Goal: Task Accomplishment & Management: Complete application form

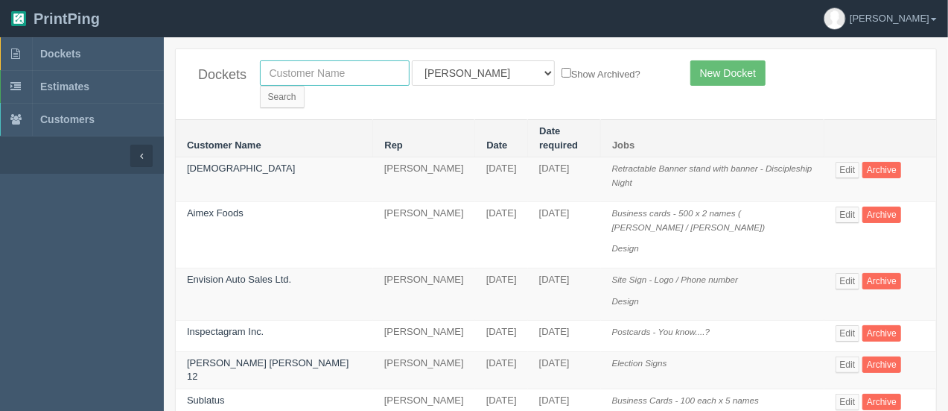
click at [329, 69] on input "text" at bounding box center [335, 72] width 150 height 25
type input "vimy"
click at [260, 86] on input "Search" at bounding box center [282, 97] width 45 height 22
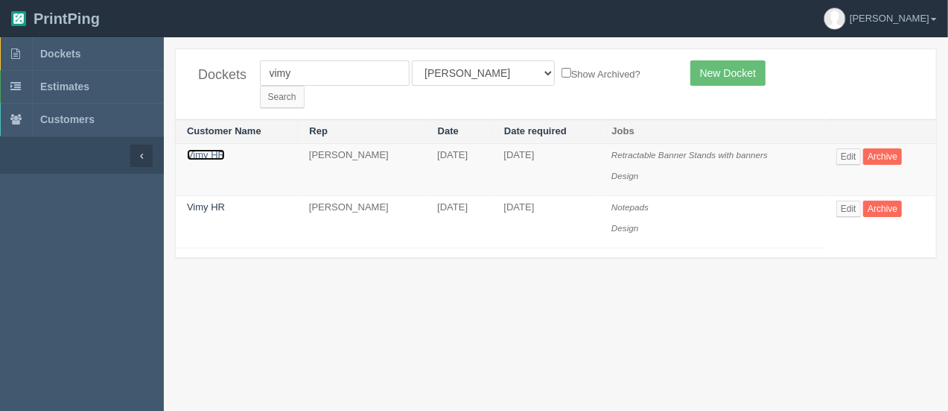
click at [213, 149] on link "Vimy HR" at bounding box center [206, 154] width 38 height 11
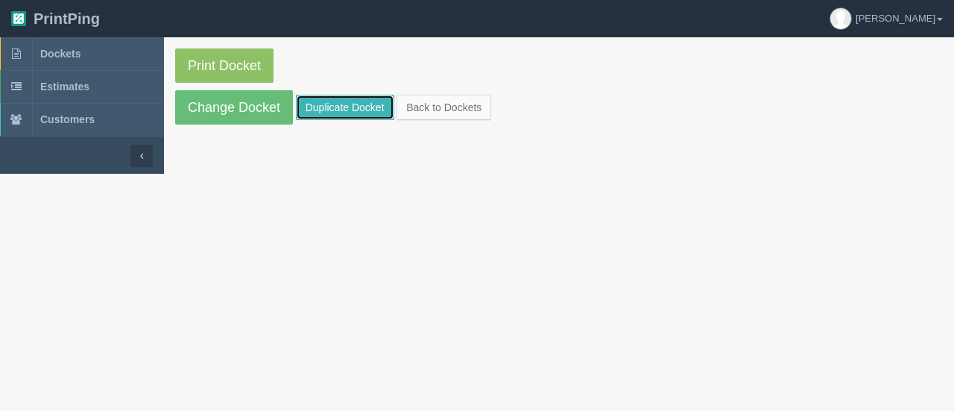
click at [343, 101] on link "Duplicate Docket" at bounding box center [345, 107] width 98 height 25
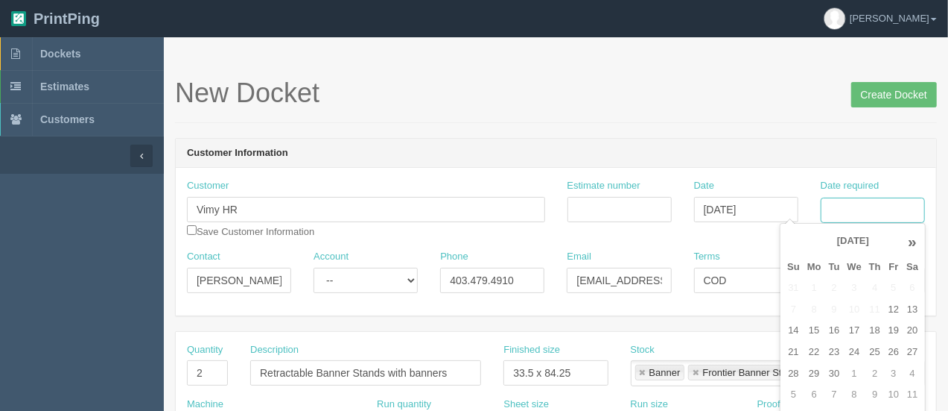
click at [894, 214] on input "Date required" at bounding box center [873, 209] width 104 height 25
click at [819, 366] on td "29" at bounding box center [815, 374] width 22 height 22
click at [875, 375] on td "2" at bounding box center [875, 374] width 19 height 22
type input "October 2, 2025"
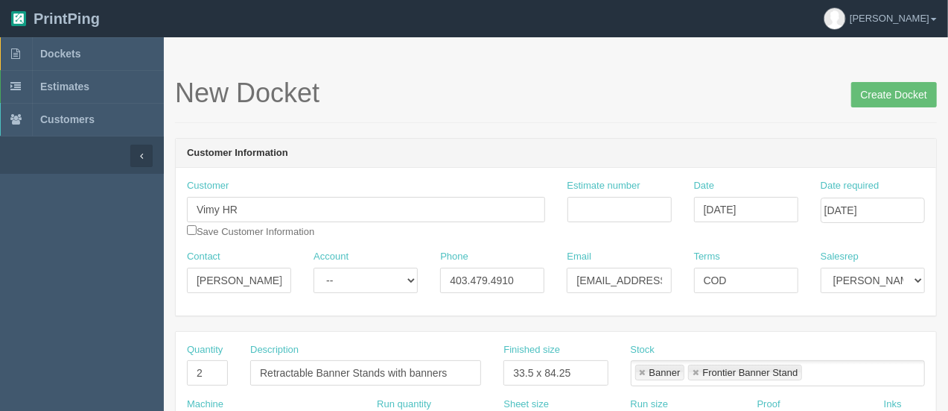
click at [691, 3] on header "PrintPing Arif Edit account ( arif@allrush.ca ) Logout" at bounding box center [474, 18] width 948 height 37
click at [223, 365] on input "2" at bounding box center [207, 372] width 41 height 25
type input "250"
type input "Pens"
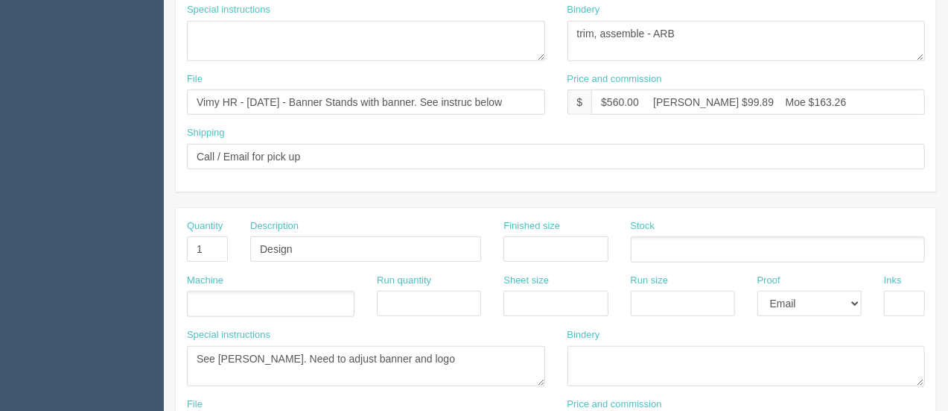
scroll to position [808, 0]
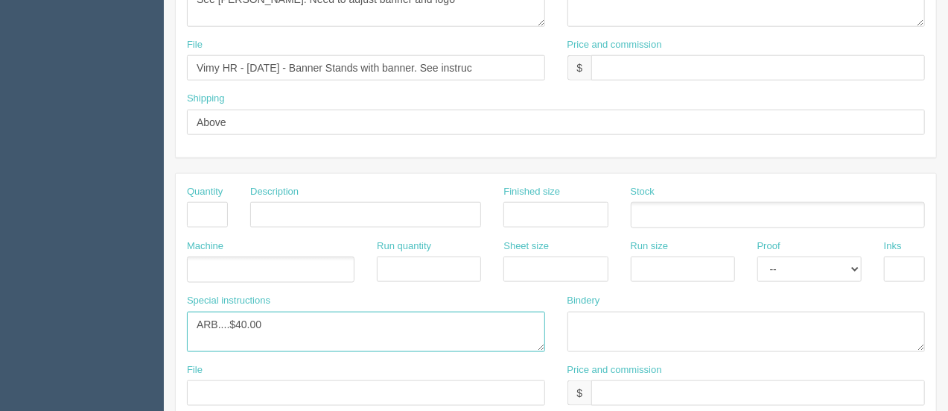
drag, startPoint x: 271, startPoint y: 314, endPoint x: 179, endPoint y: 317, distance: 92.4
click at [179, 317] on div "Special instructions ARB....$40.00" at bounding box center [366, 328] width 381 height 69
paste textarea "PE427 | Cubano Comfort Pen"
click at [193, 317] on textarea "ARB....$40.00" at bounding box center [366, 331] width 358 height 40
click at [468, 324] on textarea "ARB....$40.00" at bounding box center [366, 331] width 358 height 40
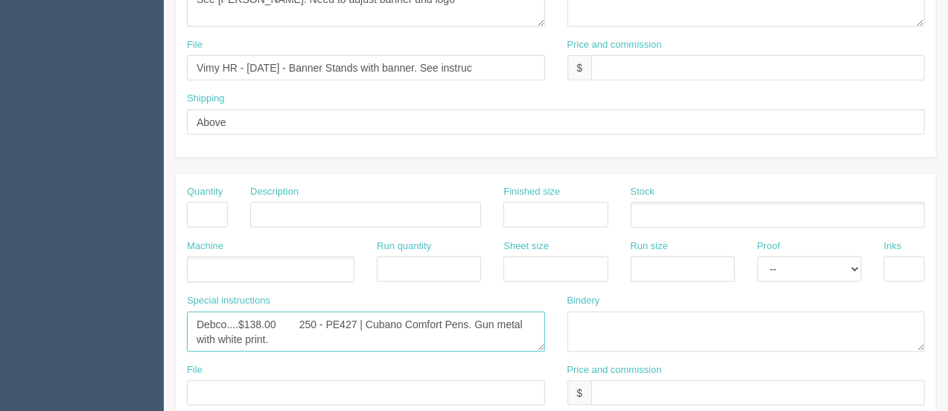
scroll to position [9, 0]
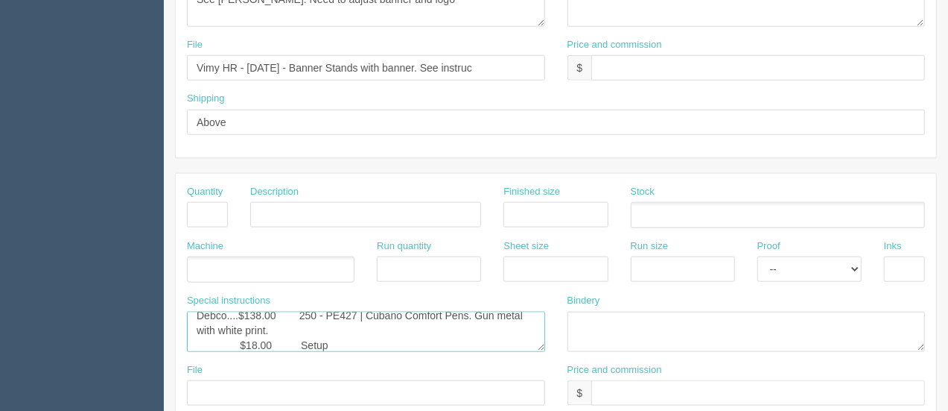
type textarea "Debco....$138.00 250 - PE427 | Cubano Comfort Pens. Gun metal with white print.…"
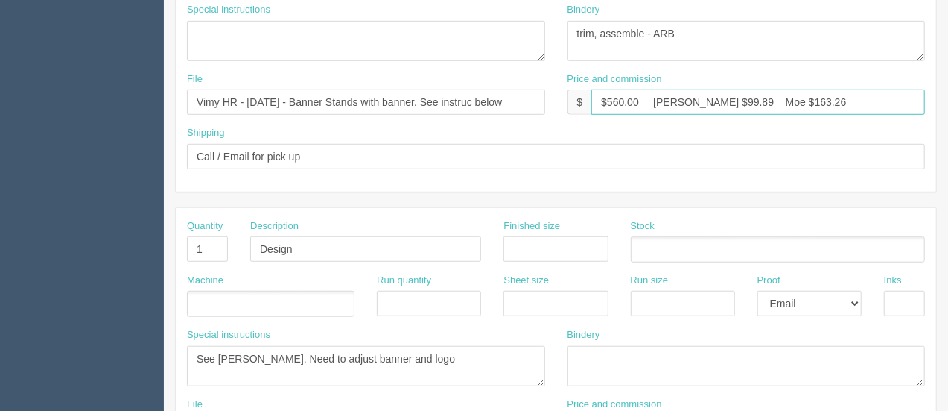
drag, startPoint x: 642, startPoint y: 96, endPoint x: 608, endPoint y: 95, distance: 34.3
click at [608, 95] on input "$560.00 Arif $99.89 Moe $163.26" at bounding box center [759, 101] width 334 height 25
drag, startPoint x: 700, startPoint y: 93, endPoint x: 676, endPoint y: 95, distance: 23.9
click at [676, 95] on input "$314.69 Arif $99.89 Moe $163.26" at bounding box center [759, 101] width 334 height 25
drag, startPoint x: 782, startPoint y: 101, endPoint x: 746, endPoint y: 101, distance: 36.5
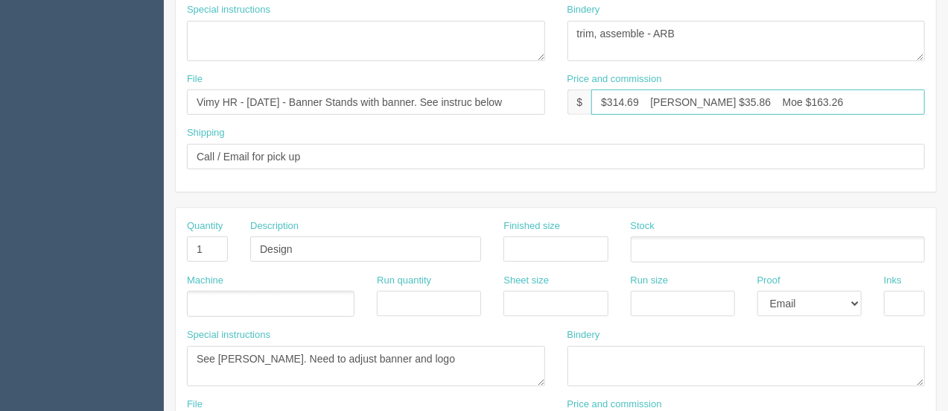
click at [746, 101] on input "$314.69 Arif $35.86 Moe $163.26" at bounding box center [759, 101] width 334 height 25
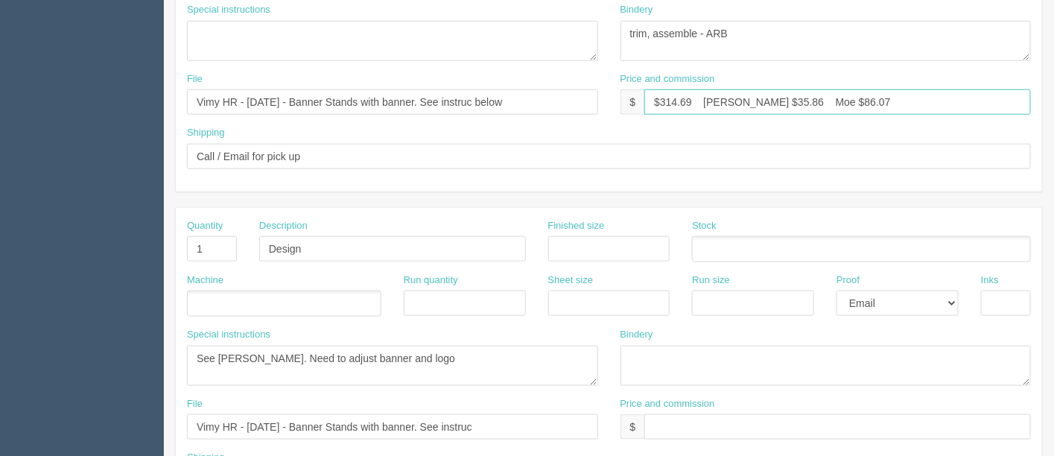
scroll to position [8, 0]
type input "$314.69 Arif $35.86 Moe $86.07"
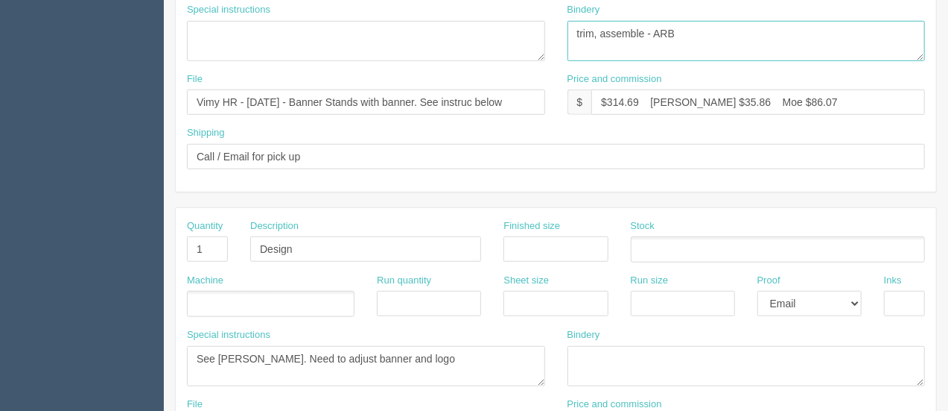
drag, startPoint x: 676, startPoint y: 31, endPoint x: 495, endPoint y: 35, distance: 181.1
click at [495, 35] on div "Special instructions Bindery trim, assemble - ARB" at bounding box center [556, 37] width 761 height 69
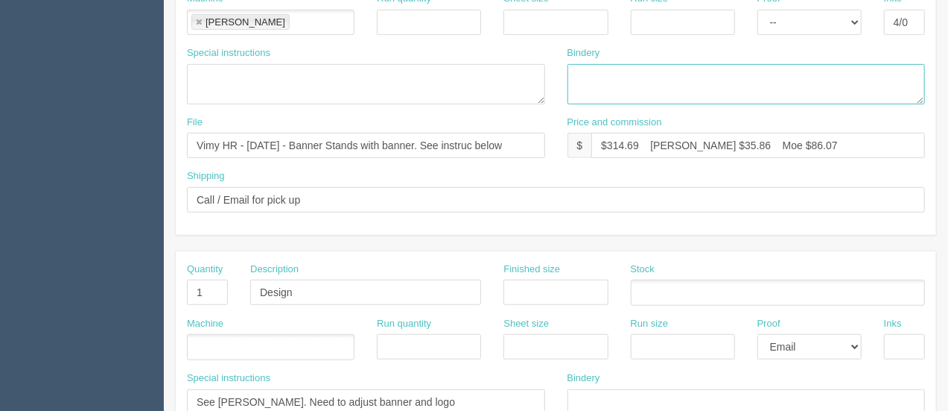
scroll to position [397, 0]
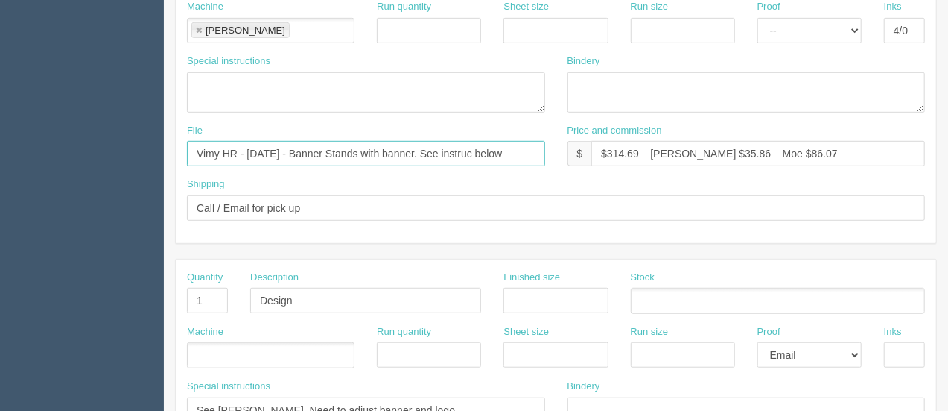
drag, startPoint x: 247, startPoint y: 149, endPoint x: 562, endPoint y: 164, distance: 316.2
click at [562, 164] on div "File Vimy HR - August 2025 - Banner Stands with banner. See instruc below Price…" at bounding box center [556, 151] width 761 height 54
click at [282, 151] on input "Vimy HR - Septmeber 2025 - Proof to come from Debco" at bounding box center [366, 153] width 358 height 25
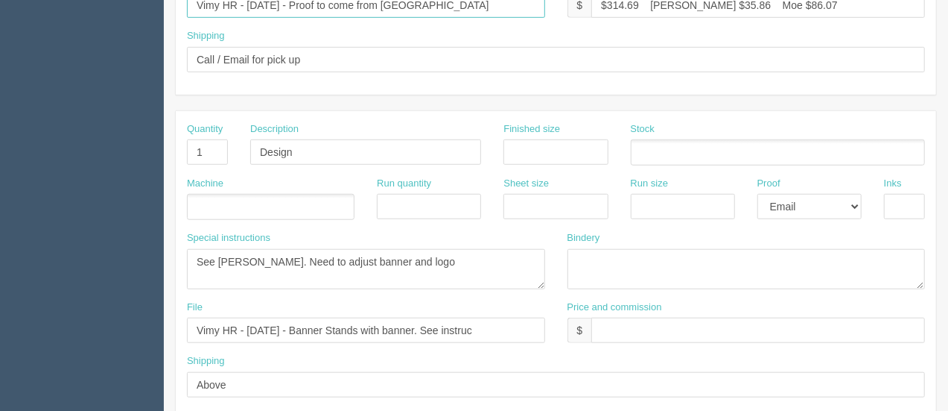
scroll to position [556, 0]
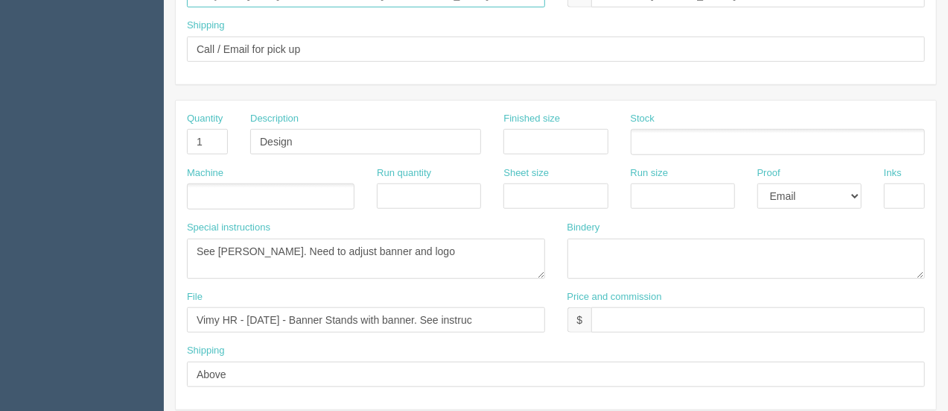
type input "Vimy HR - September 2025 - Proof to come from Debco"
drag, startPoint x: 194, startPoint y: 138, endPoint x: 127, endPoint y: 135, distance: 67.9
click at [127, 135] on section "Dockets Estimates Customers" at bounding box center [474, 139] width 948 height 1316
click at [830, 193] on select "-- Email Hard Copy" at bounding box center [810, 195] width 104 height 25
select select
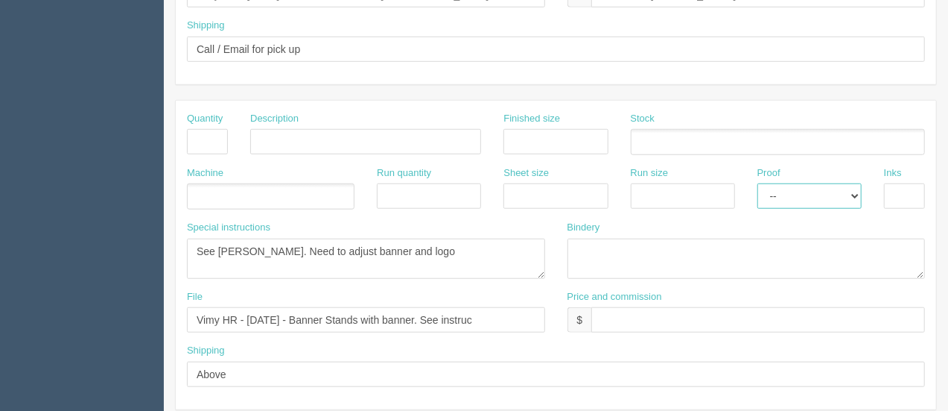
click at [758, 183] on select "-- Email Hard Copy" at bounding box center [810, 195] width 104 height 25
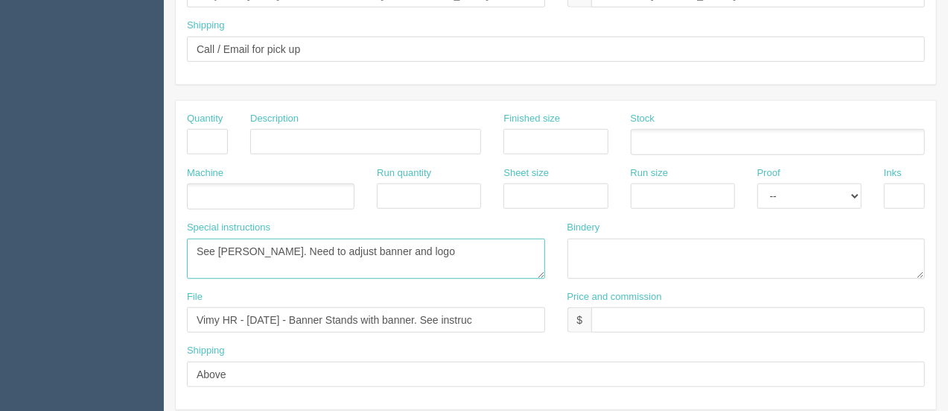
drag, startPoint x: 397, startPoint y: 244, endPoint x: 131, endPoint y: 230, distance: 266.3
click at [131, 230] on section "Dockets Estimates Customers" at bounding box center [474, 139] width 948 height 1316
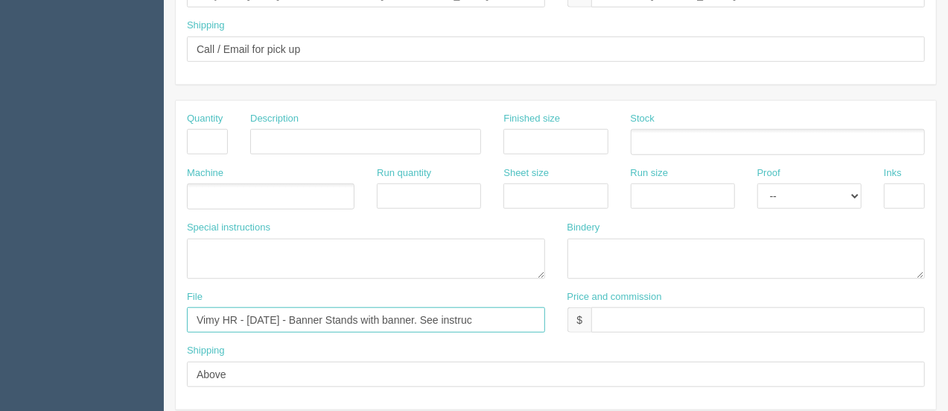
drag, startPoint x: 281, startPoint y: 305, endPoint x: 185, endPoint y: 301, distance: 96.2
click at [185, 301] on div "File Vimy HR - August 2025 - Banner Stands with banner. See instruc" at bounding box center [366, 317] width 381 height 54
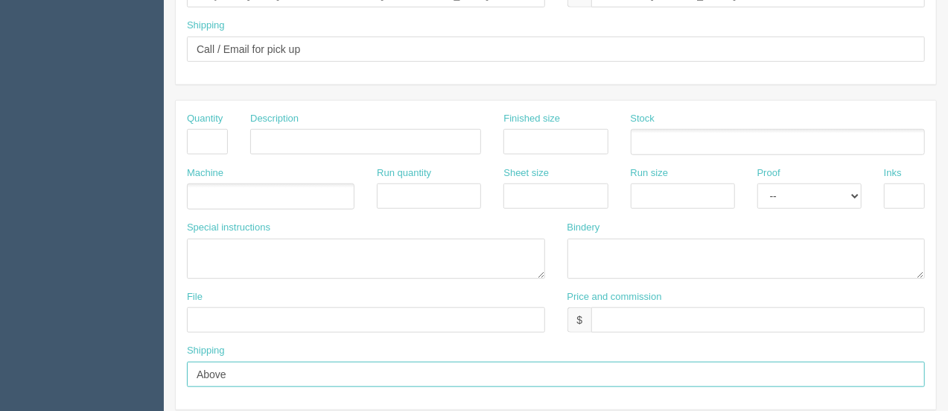
drag, startPoint x: 235, startPoint y: 373, endPoint x: 39, endPoint y: 330, distance: 201.2
click at [39, 330] on section "Dockets Estimates Customers" at bounding box center [474, 139] width 948 height 1316
drag, startPoint x: 241, startPoint y: 370, endPoint x: 148, endPoint y: 370, distance: 92.4
click at [148, 370] on section "Dockets Estimates Customers" at bounding box center [474, 139] width 948 height 1316
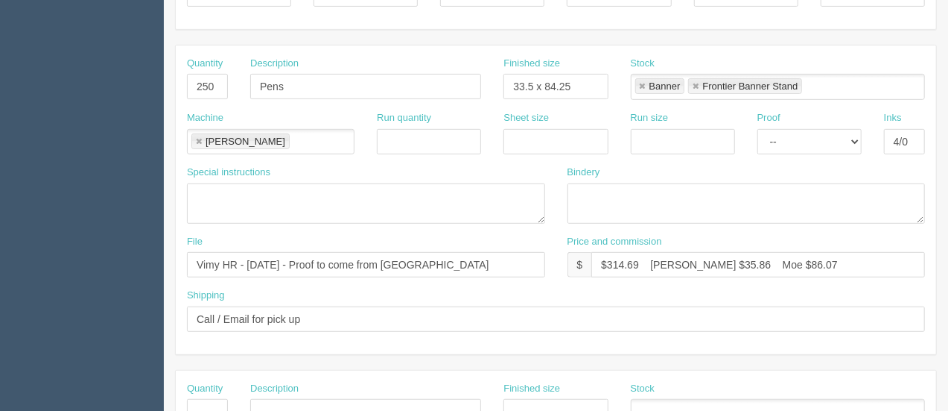
scroll to position [278, 0]
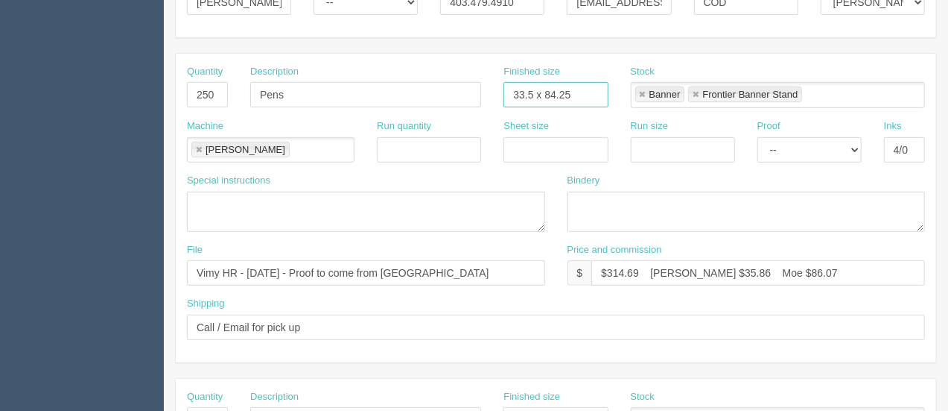
drag, startPoint x: 574, startPoint y: 95, endPoint x: 468, endPoint y: 83, distance: 107.2
click at [468, 83] on div "Quantity 250 Description Pens Finished size 33.5 x 84.25 Stock Banner Frontier …" at bounding box center [556, 92] width 761 height 54
click at [353, 96] on input "Pens" at bounding box center [365, 94] width 231 height 25
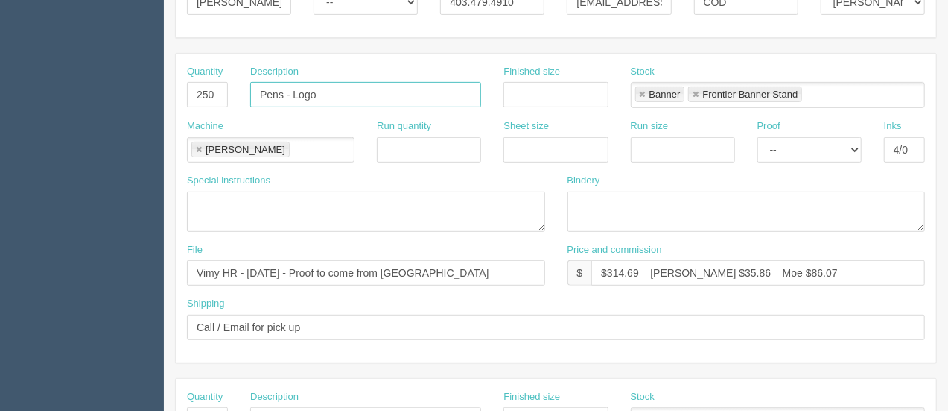
type input "Pens - Logo"
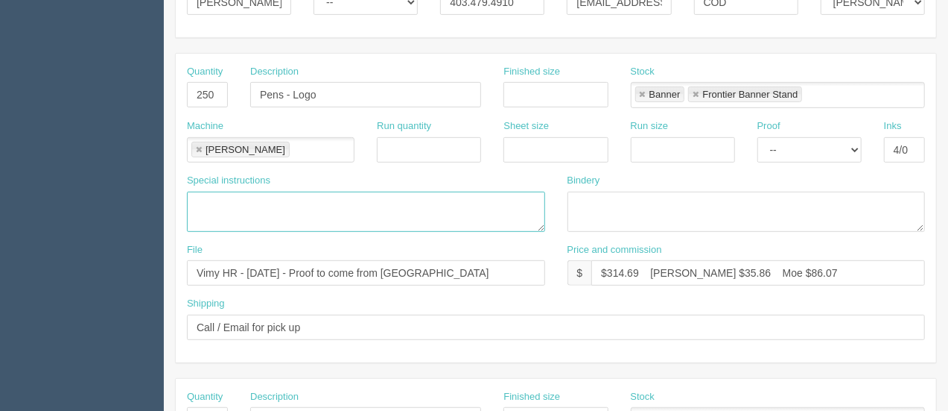
click at [195, 197] on textarea at bounding box center [366, 211] width 358 height 40
paste textarea "5 37/64″ L x 25/64″ DIA"
paste textarea "1.625″ W x 0.5″"
type textarea "5 37/64″ L x 25/64″ DIA 1.625″ W x 0.5″ - imprint area"
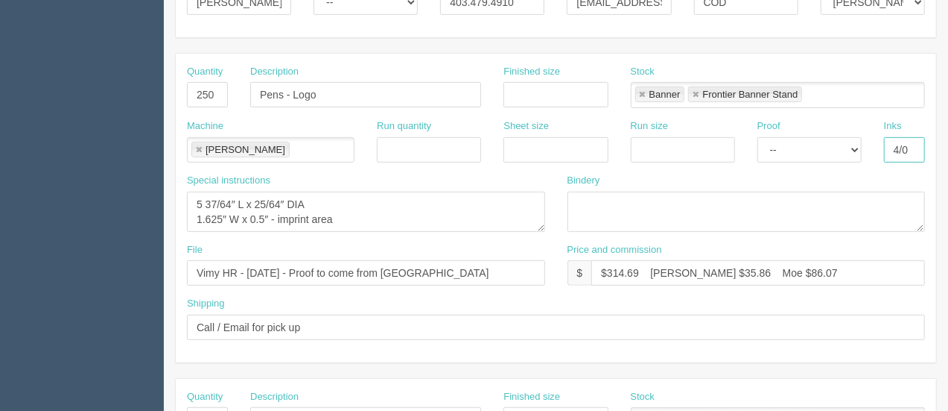
drag, startPoint x: 918, startPoint y: 145, endPoint x: 858, endPoint y: 143, distance: 60.4
click at [858, 143] on div "Machine Roland Roland Run quantity Sheet size Run size Proof -- Email Hard Copy…" at bounding box center [556, 146] width 761 height 54
type input "1/0- white"
click at [643, 92] on link at bounding box center [642, 95] width 9 height 10
type input "Frontier Banner Stand"
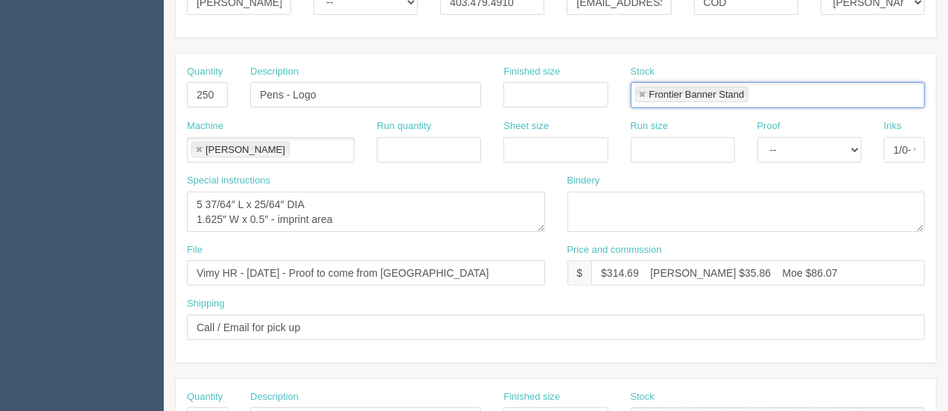
click at [643, 92] on link at bounding box center [642, 95] width 9 height 10
click at [195, 145] on link at bounding box center [198, 150] width 9 height 10
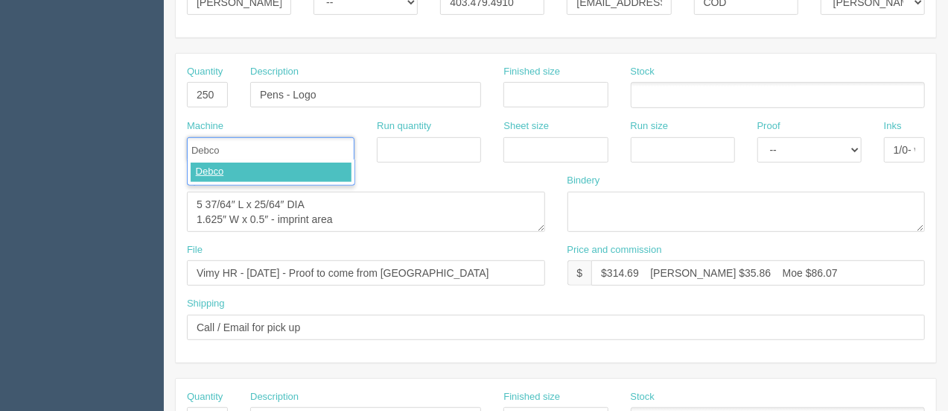
type input "Debco"
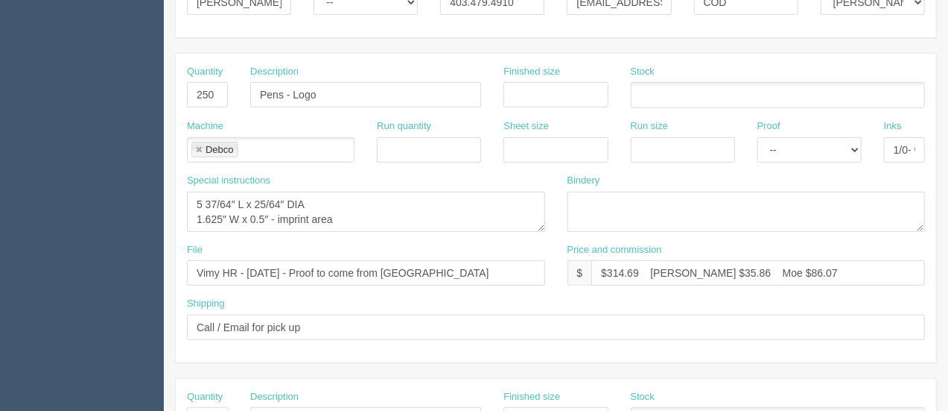
click at [673, 87] on ul at bounding box center [778, 95] width 294 height 26
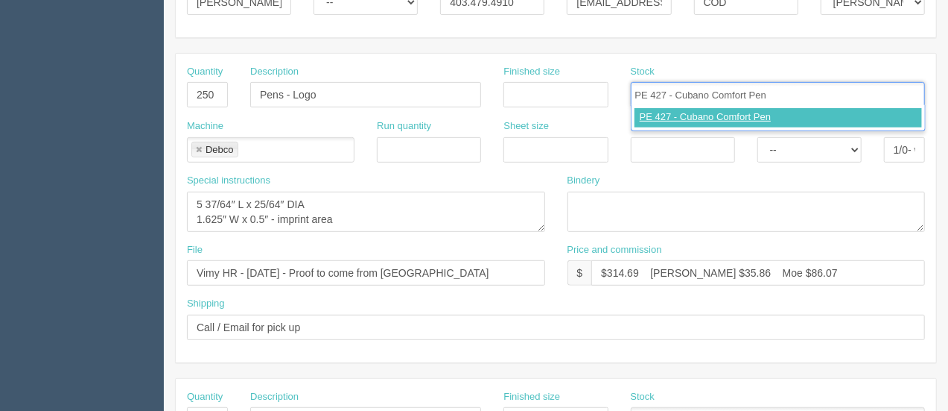
type input "PE 427 - Cubano Comfort Pen"
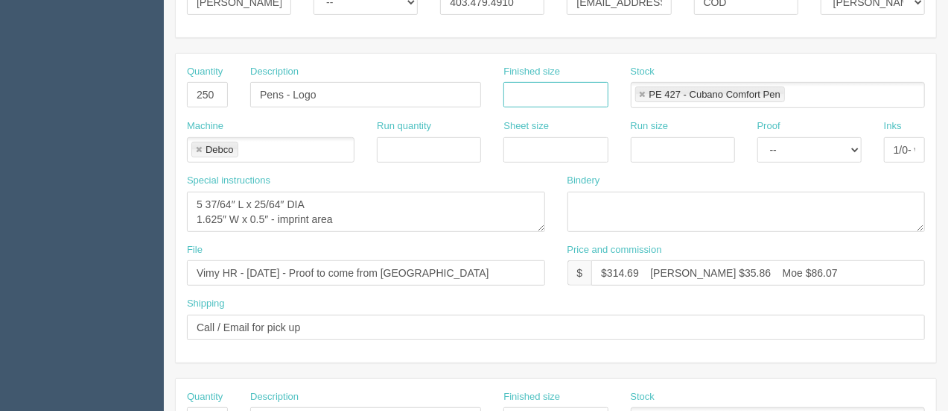
click at [566, 89] on input "text" at bounding box center [556, 94] width 104 height 25
type input "see instruc"
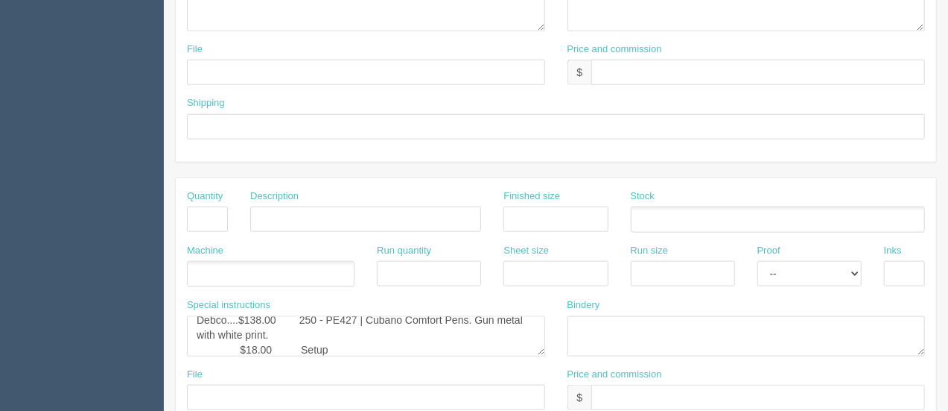
scroll to position [813, 0]
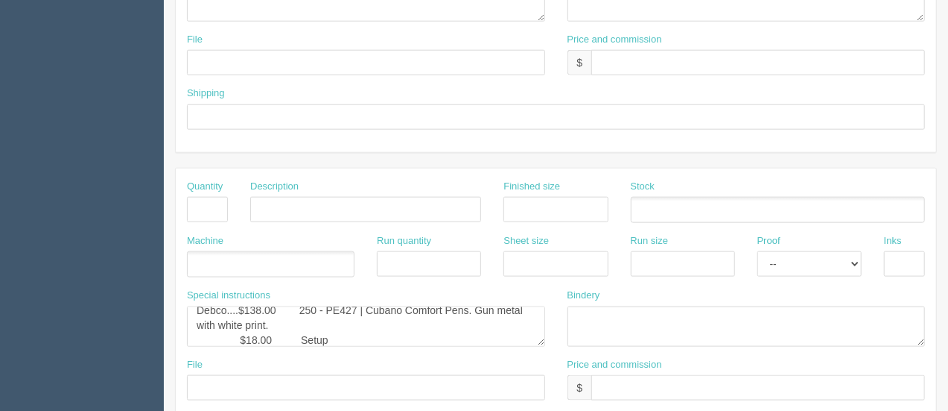
click at [343, 343] on div "Special instructions ARB....$40.00" at bounding box center [366, 322] width 381 height 69
click at [343, 336] on textarea "ARB....$40.00" at bounding box center [366, 326] width 358 height 40
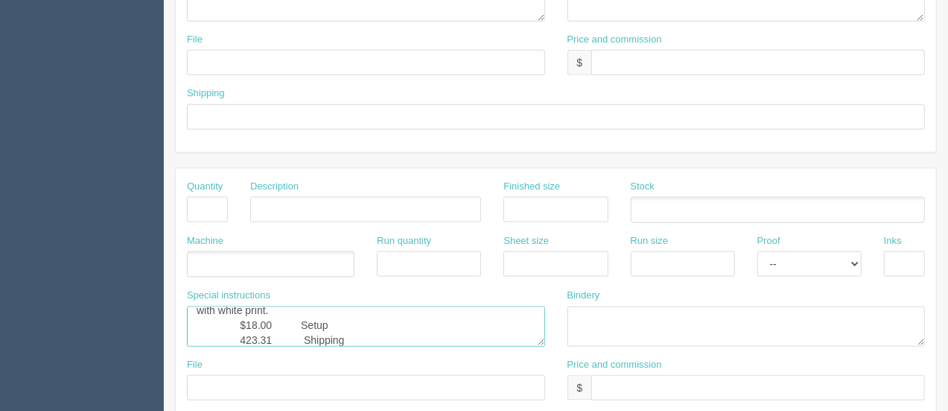
click at [241, 335] on textarea "ARB....$40.00" at bounding box center [366, 326] width 358 height 40
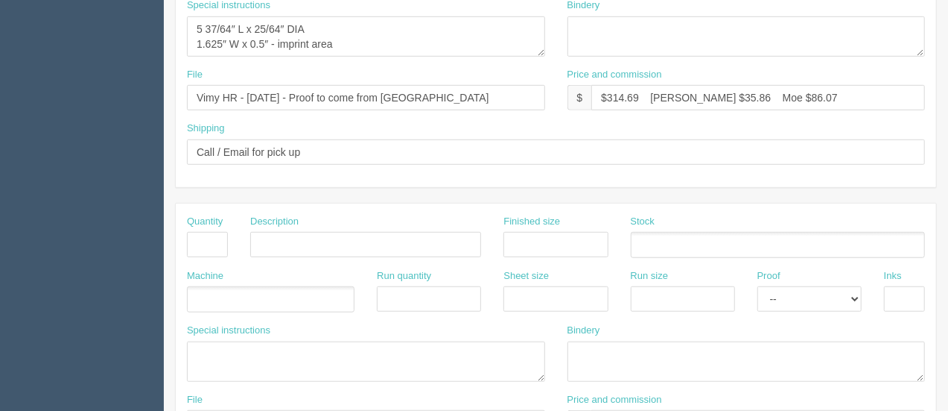
scroll to position [94, 0]
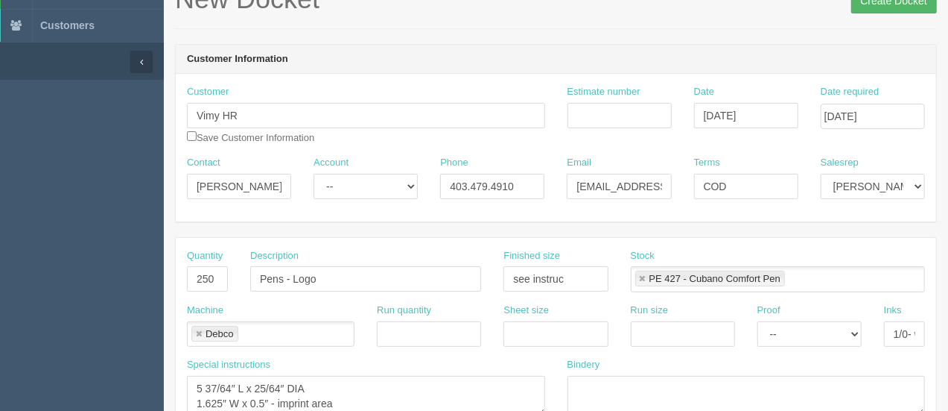
type textarea "Debco....$138.00 250 - PE427 | Cubano Comfort Pens. Gun metal with white print.…"
click at [912, 4] on input "Create Docket" at bounding box center [895, 0] width 86 height 25
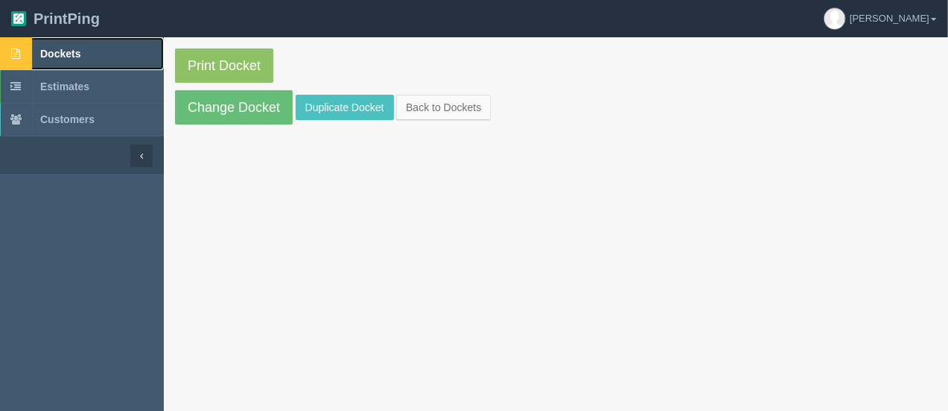
click at [59, 56] on span "Dockets" at bounding box center [60, 54] width 40 height 12
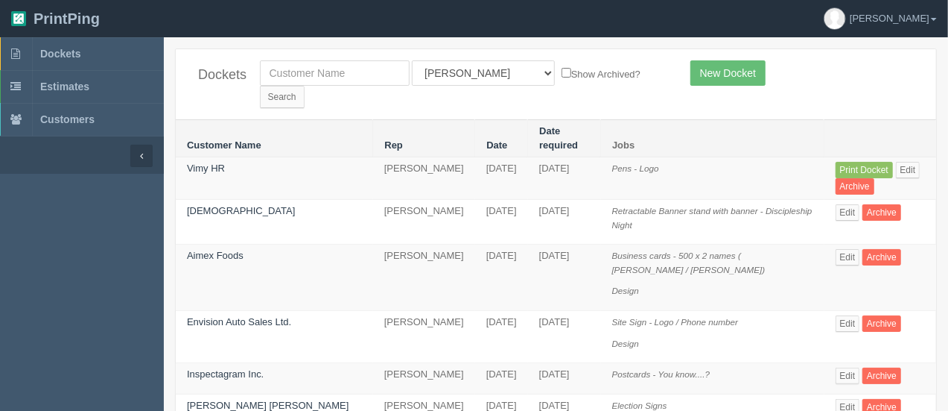
click at [722, 59] on div "Dockets All Users [PERSON_NAME] Test 1 [PERSON_NAME] [PERSON_NAME] [PERSON_NAME…" at bounding box center [556, 84] width 761 height 70
